Goal: Browse casually

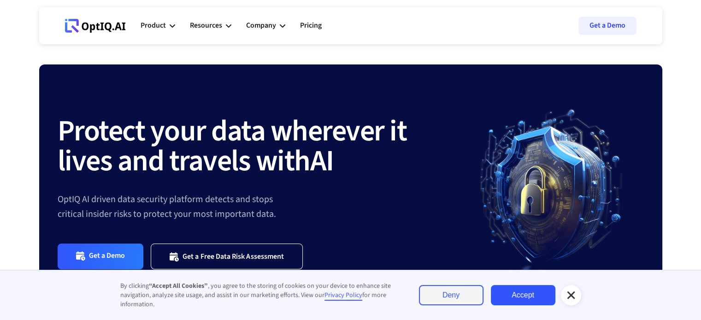
click at [570, 298] on icon at bounding box center [571, 295] width 11 height 11
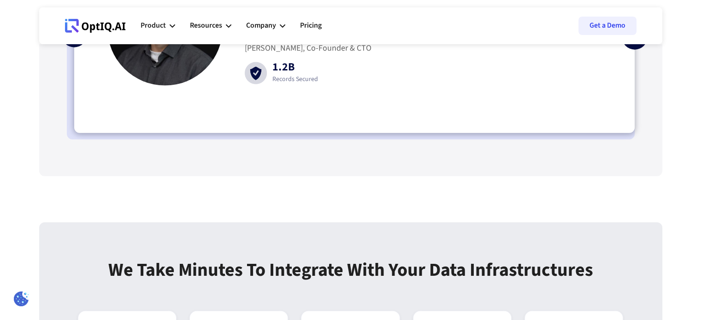
scroll to position [2120, 0]
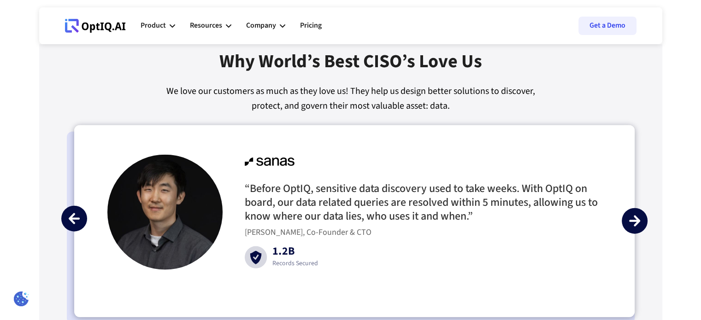
click at [635, 219] on img "next slide" at bounding box center [634, 221] width 11 height 11
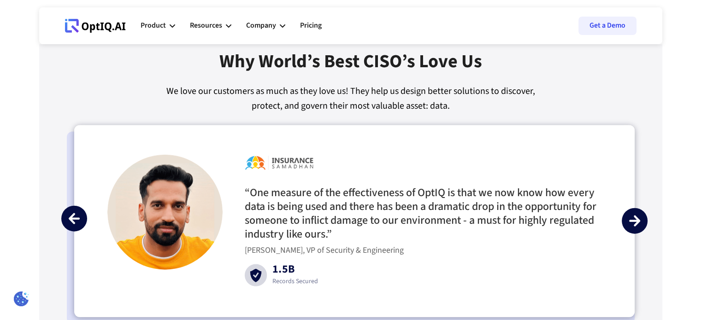
click at [635, 219] on img "next slide" at bounding box center [634, 221] width 11 height 11
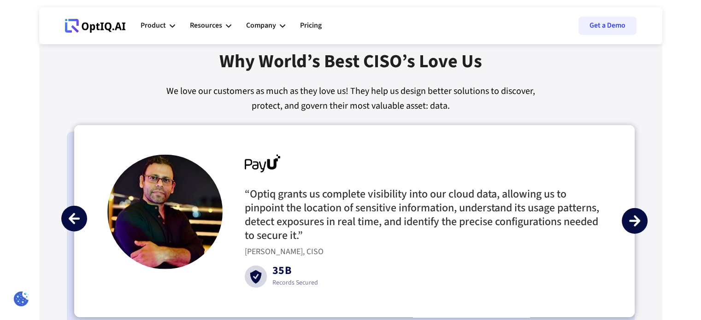
click at [635, 219] on img "next slide" at bounding box center [634, 221] width 11 height 11
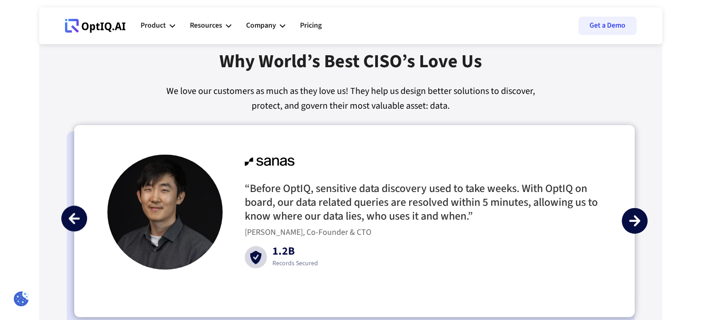
click at [635, 219] on img "next slide" at bounding box center [634, 221] width 11 height 11
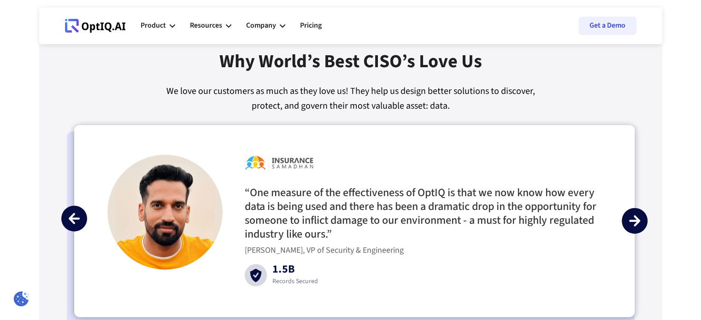
click at [635, 219] on img "next slide" at bounding box center [634, 221] width 11 height 11
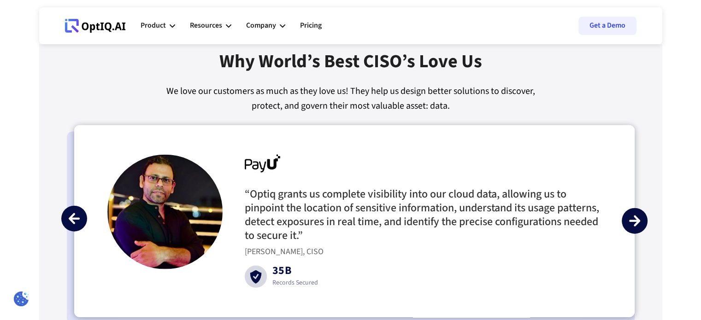
click at [635, 219] on img "next slide" at bounding box center [634, 221] width 11 height 11
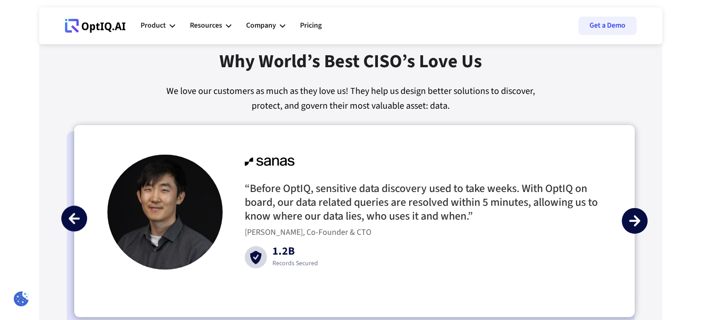
click at [635, 219] on img "next slide" at bounding box center [634, 221] width 11 height 11
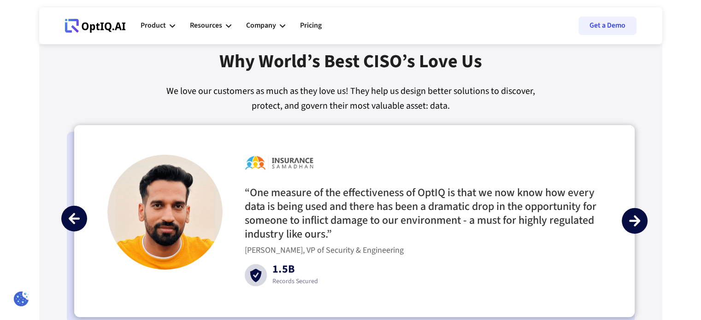
click at [635, 219] on img "next slide" at bounding box center [634, 221] width 11 height 11
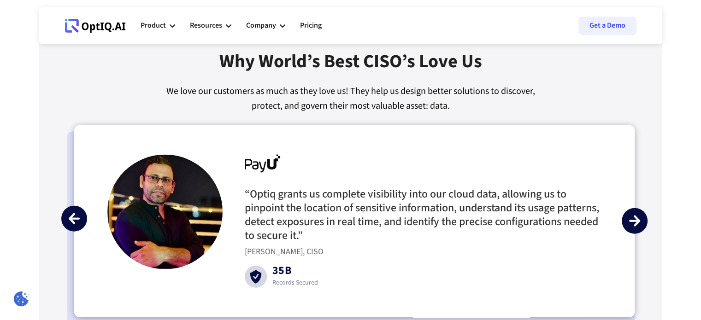
click at [635, 219] on img "next slide" at bounding box center [634, 221] width 11 height 11
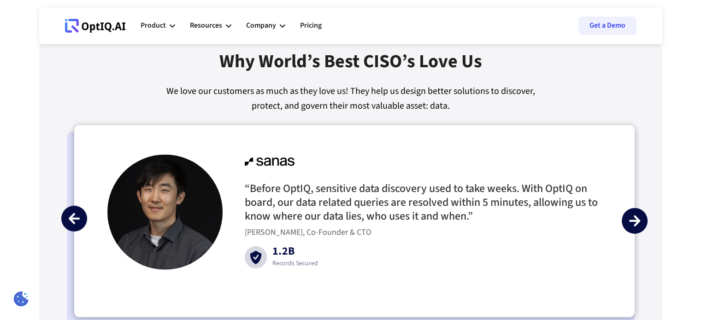
click at [635, 219] on img "next slide" at bounding box center [634, 221] width 11 height 11
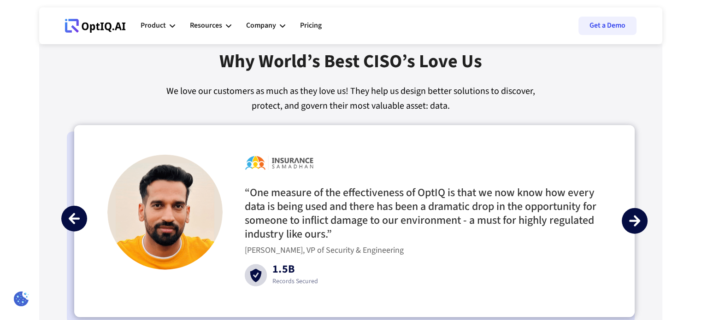
click at [635, 219] on img "next slide" at bounding box center [634, 221] width 11 height 11
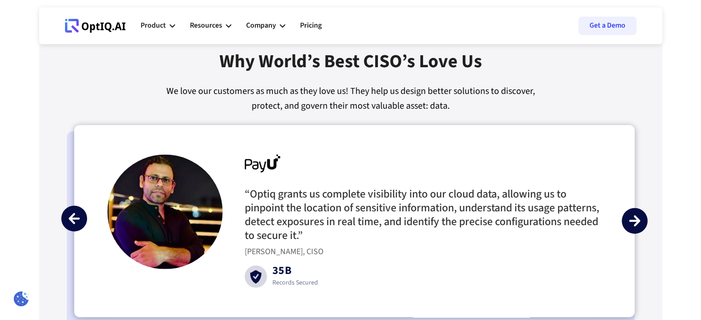
click at [635, 219] on img "next slide" at bounding box center [634, 221] width 11 height 11
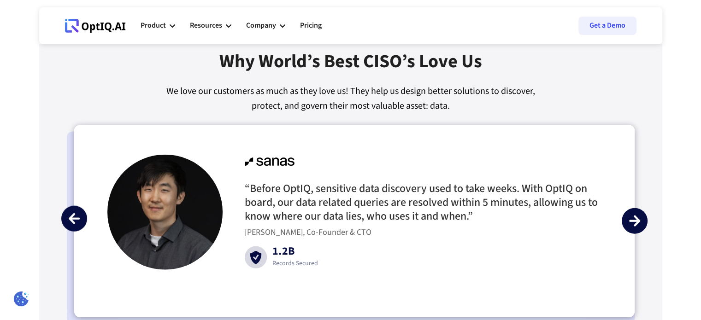
click at [631, 217] on img "next slide" at bounding box center [634, 221] width 11 height 11
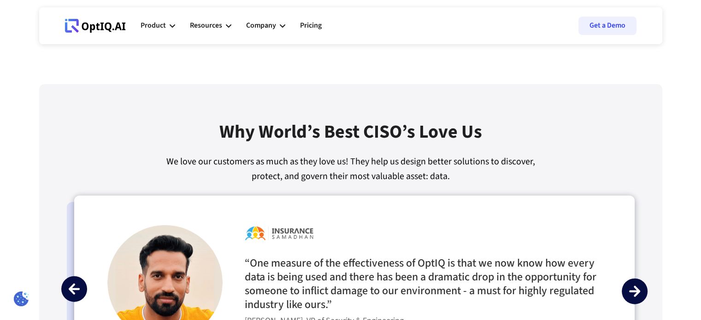
scroll to position [2073, 0]
